Goal: Transaction & Acquisition: Register for event/course

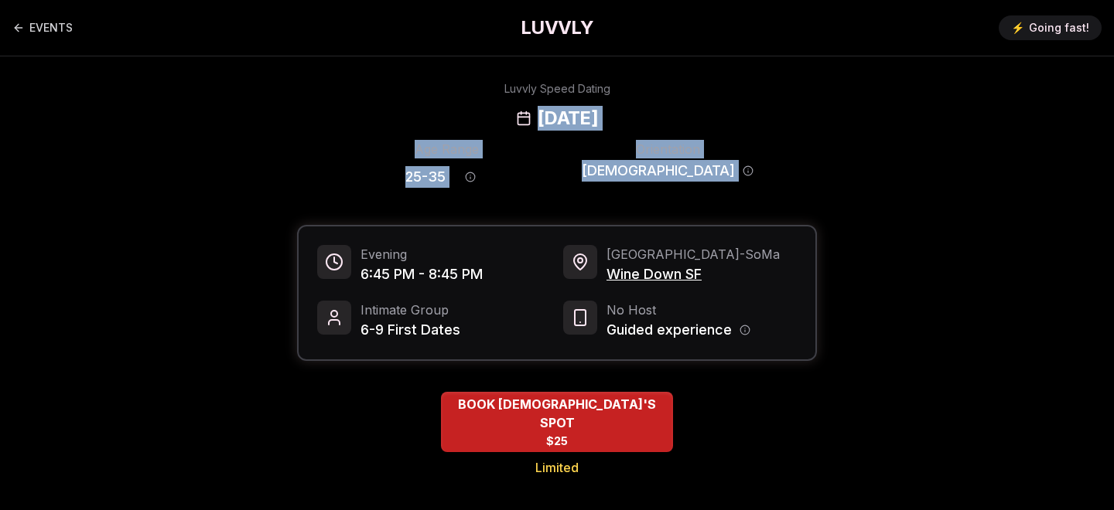
drag, startPoint x: 360, startPoint y: 109, endPoint x: 373, endPoint y: 199, distance: 90.7
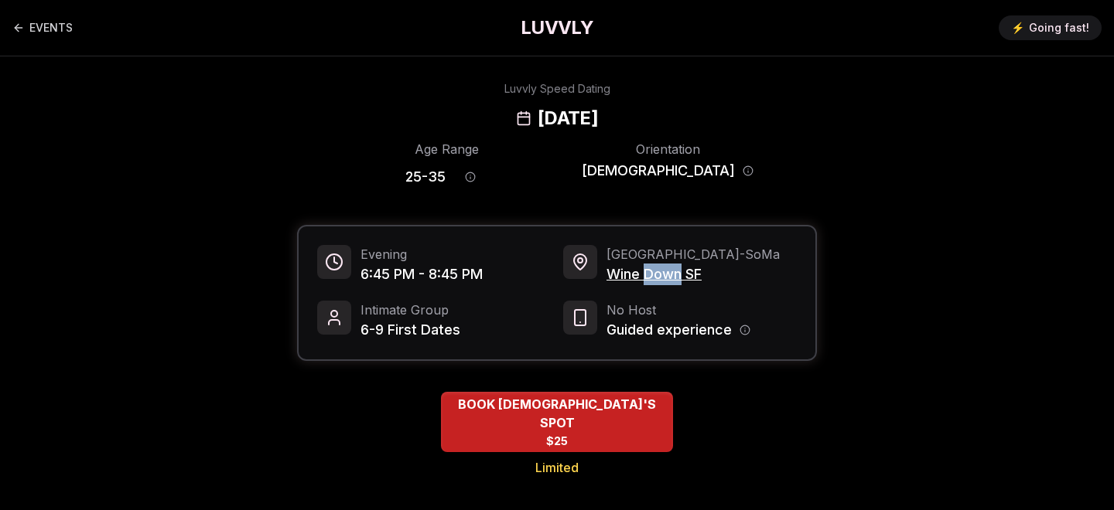
click at [671, 281] on span "Wine Down SF" at bounding box center [692, 275] width 173 height 22
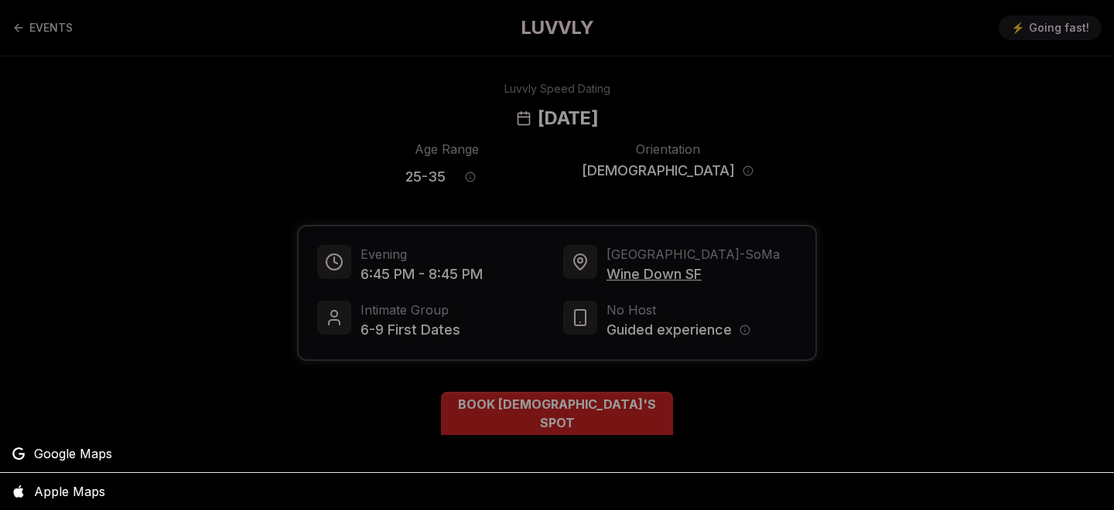
click at [671, 279] on div at bounding box center [557, 255] width 1114 height 510
